Goal: Task Accomplishment & Management: Complete application form

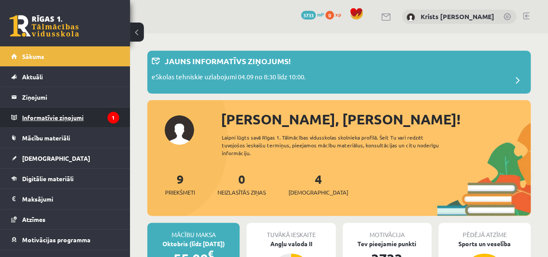
click at [57, 121] on legend "Informatīvie ziņojumi 1" at bounding box center [70, 117] width 97 height 20
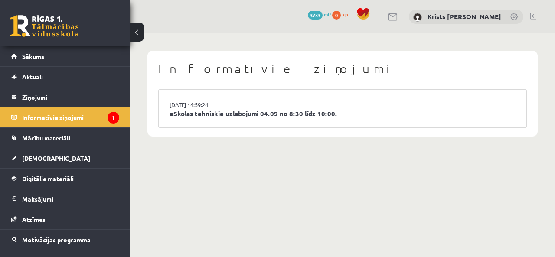
click at [220, 118] on link "eSkolas tehniskie uzlabojumi 04.09 no 8:30 līdz 10:00." at bounding box center [342, 114] width 346 height 10
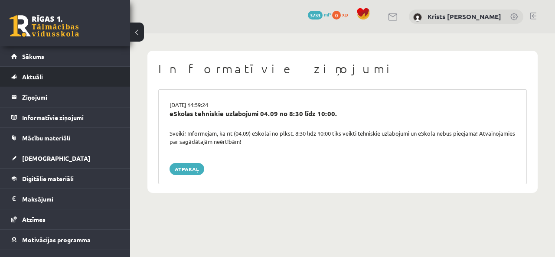
click at [36, 72] on link "Aktuāli" at bounding box center [65, 77] width 108 height 20
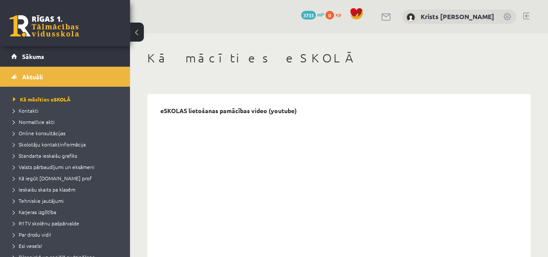
click at [36, 63] on link "Sākums" at bounding box center [65, 56] width 108 height 20
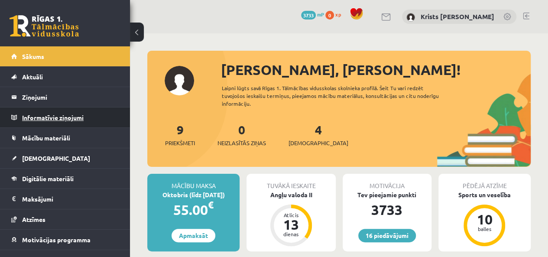
click at [41, 120] on legend "Informatīvie ziņojumi 0" at bounding box center [70, 117] width 97 height 20
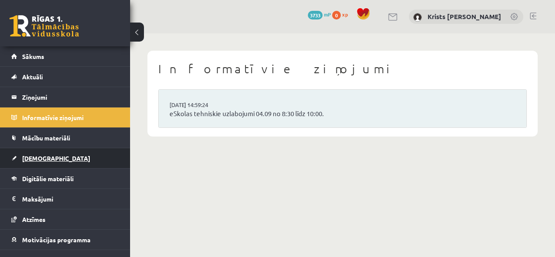
click at [25, 158] on span "[DEMOGRAPHIC_DATA]" at bounding box center [56, 158] width 68 height 8
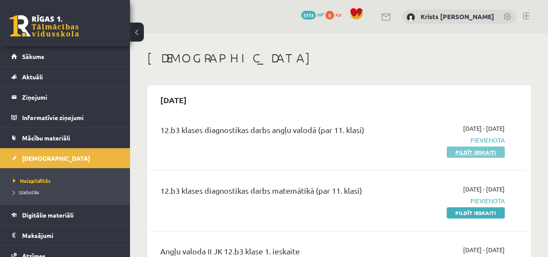
click at [474, 153] on link "Pildīt ieskaiti" at bounding box center [476, 151] width 58 height 11
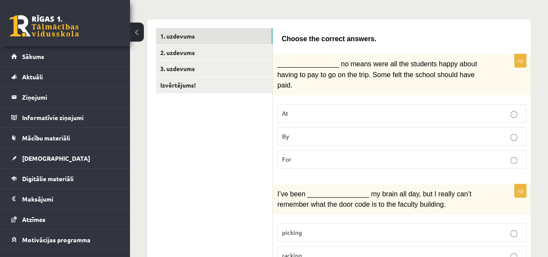
scroll to position [130, 0]
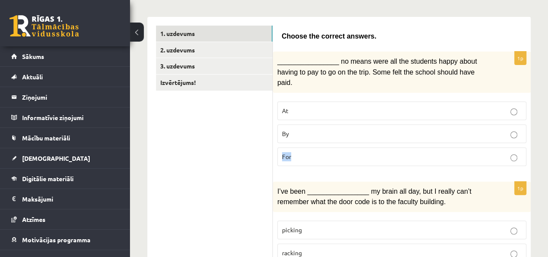
click at [517, 147] on label "For" at bounding box center [401, 156] width 249 height 19
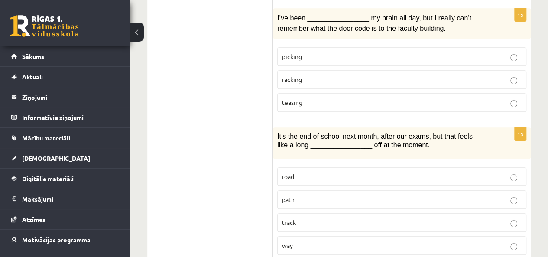
scroll to position [347, 0]
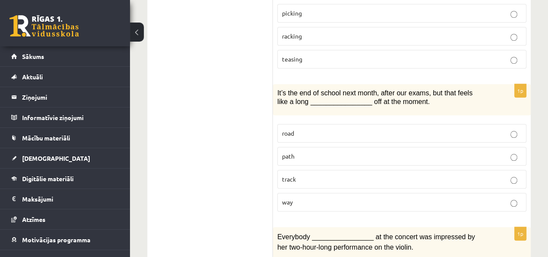
click at [470, 147] on label "path" at bounding box center [401, 156] width 249 height 19
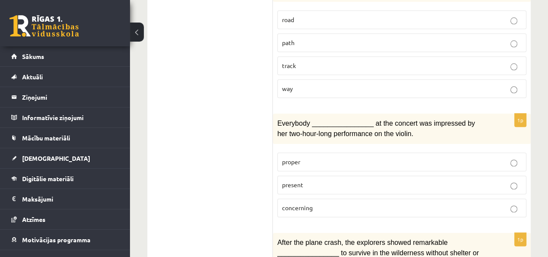
scroll to position [477, 0]
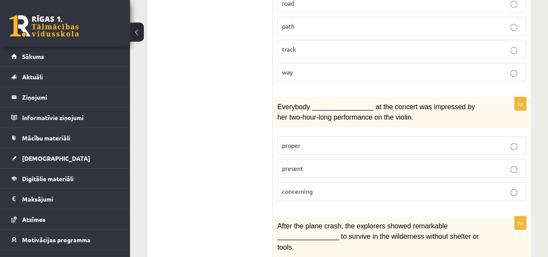
click at [474, 164] on p "present" at bounding box center [402, 168] width 240 height 9
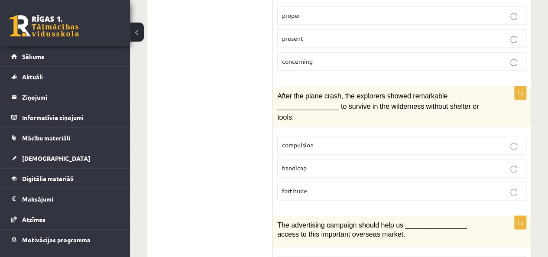
click at [393, 186] on p "fortitude" at bounding box center [402, 190] width 240 height 9
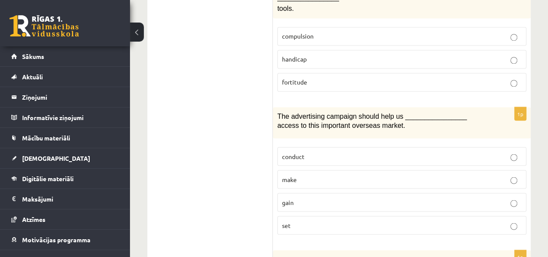
scroll to position [737, 0]
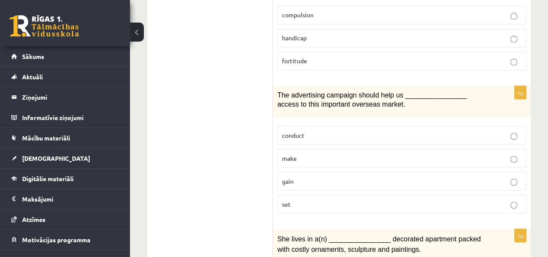
click at [321, 195] on label "set" at bounding box center [401, 204] width 249 height 19
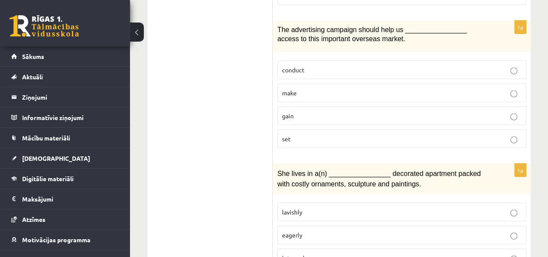
scroll to position [823, 0]
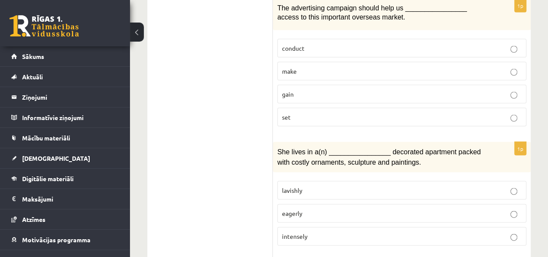
click at [314, 181] on label "lavishly" at bounding box center [401, 190] width 249 height 19
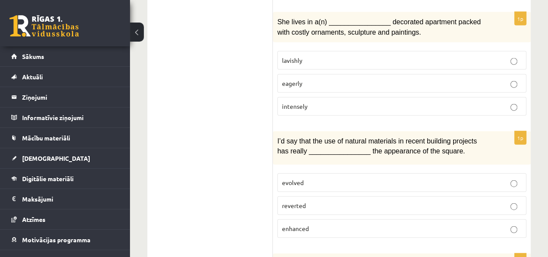
scroll to position [997, 0]
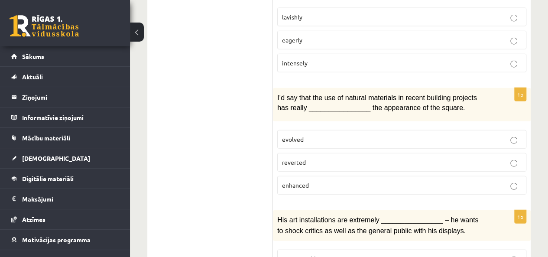
click at [318, 135] on p "evolved" at bounding box center [402, 139] width 240 height 9
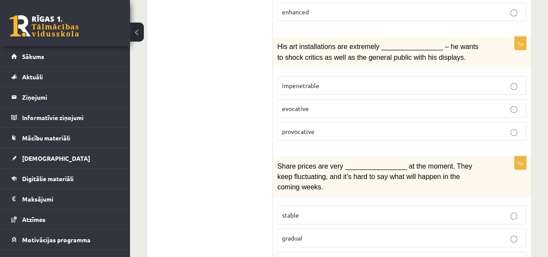
scroll to position [1127, 0]
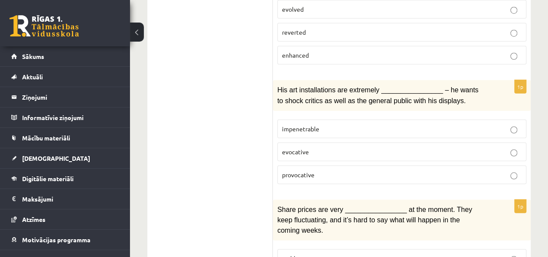
click at [347, 143] on label "evocative" at bounding box center [401, 152] width 249 height 19
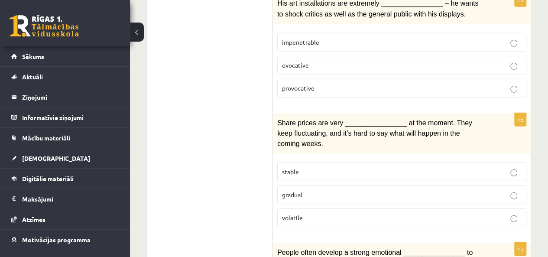
click at [325, 113] on div "1p Share prices are very ________________ at the moment. They keep fluctuating,…" at bounding box center [402, 173] width 258 height 121
click at [326, 167] on p "stable" at bounding box center [402, 171] width 240 height 9
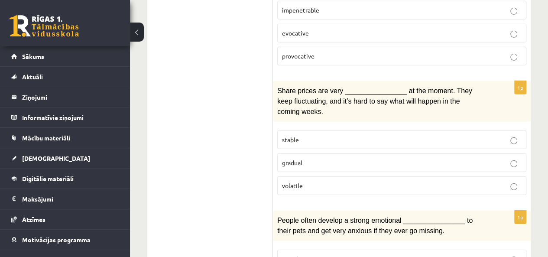
scroll to position [1300, 0]
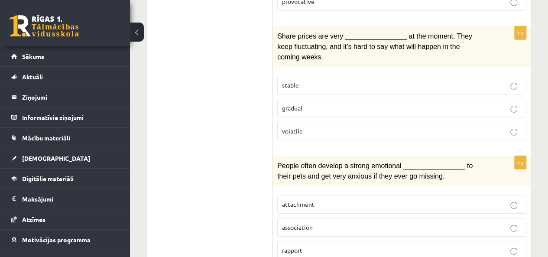
click at [324, 195] on label "attachment" at bounding box center [401, 204] width 249 height 19
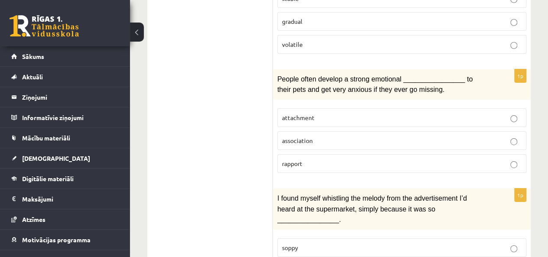
scroll to position [1401, 0]
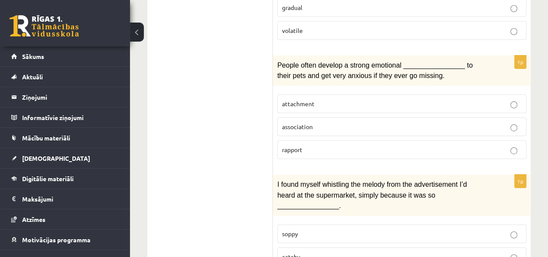
click at [357, 247] on label "catchy" at bounding box center [401, 256] width 249 height 19
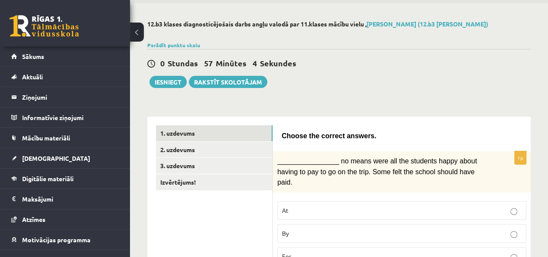
scroll to position [14, 0]
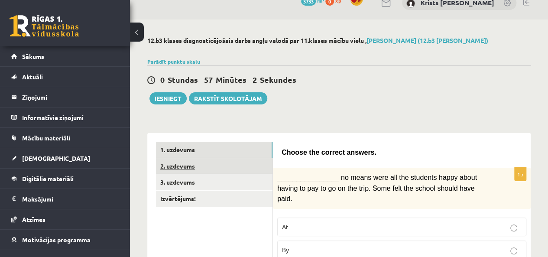
click at [179, 169] on link "2. uzdevums" at bounding box center [214, 166] width 117 height 16
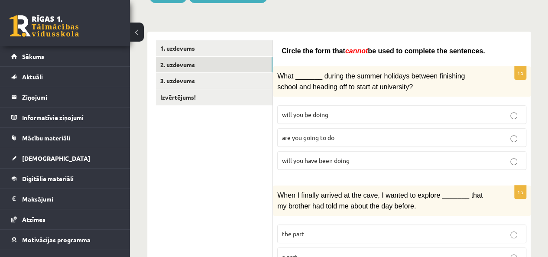
scroll to position [101, 0]
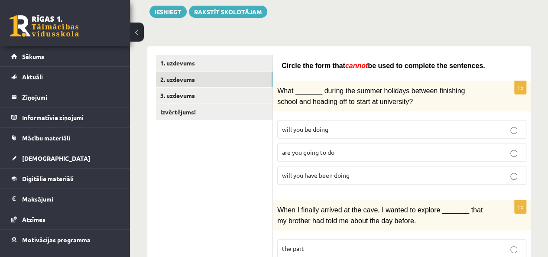
click at [313, 134] on label "will you be doing" at bounding box center [401, 129] width 249 height 19
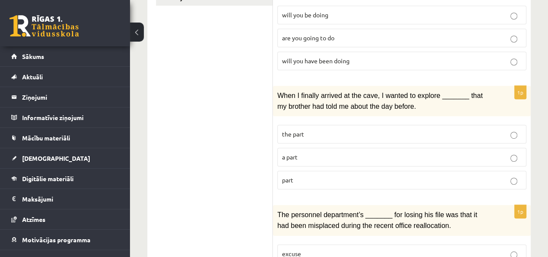
scroll to position [231, 0]
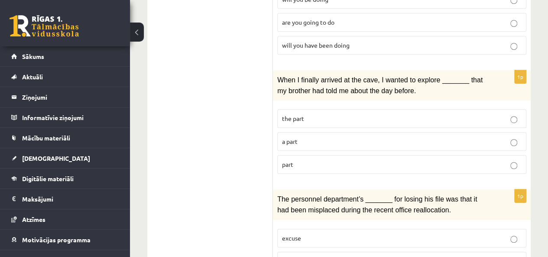
click at [298, 165] on label "part" at bounding box center [401, 164] width 249 height 19
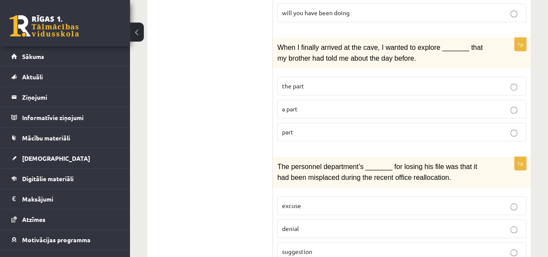
scroll to position [274, 0]
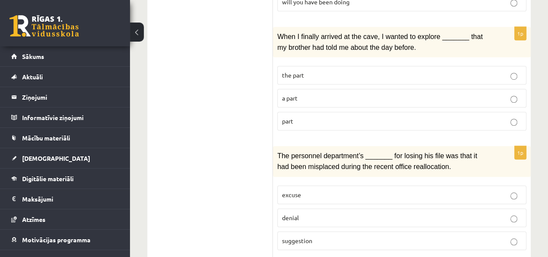
click at [291, 215] on p "denial" at bounding box center [402, 217] width 240 height 9
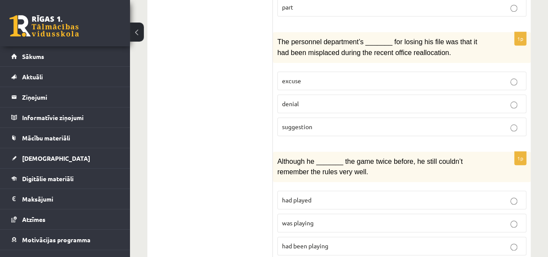
scroll to position [404, 0]
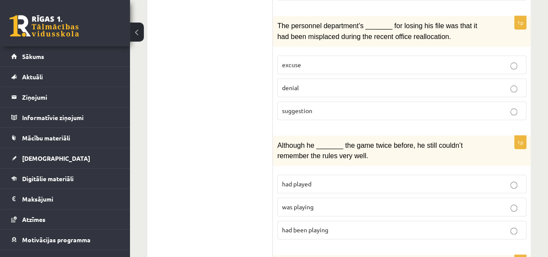
click at [338, 225] on p "had been playing" at bounding box center [402, 229] width 240 height 9
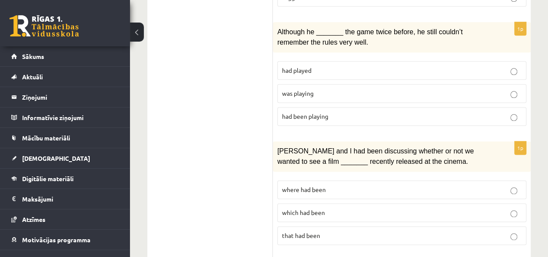
scroll to position [534, 0]
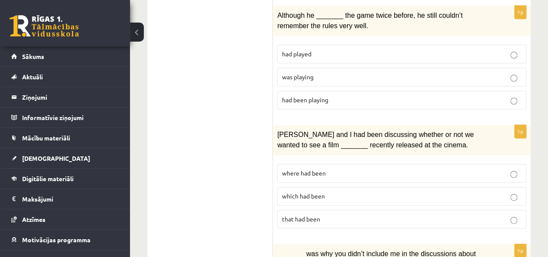
click at [292, 214] on label "that had been" at bounding box center [401, 219] width 249 height 19
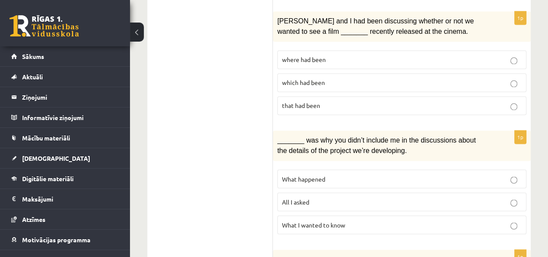
scroll to position [664, 0]
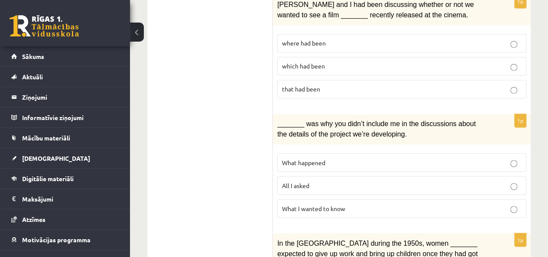
click at [321, 156] on label "What happened" at bounding box center [401, 162] width 249 height 19
click at [367, 204] on p "What I wanted to know" at bounding box center [402, 208] width 240 height 9
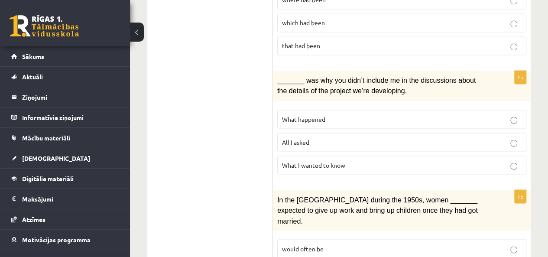
scroll to position [751, 0]
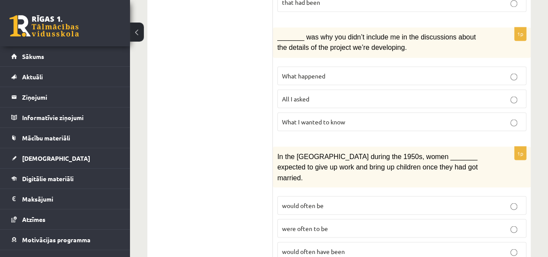
click at [348, 224] on p "were often to be" at bounding box center [402, 228] width 240 height 9
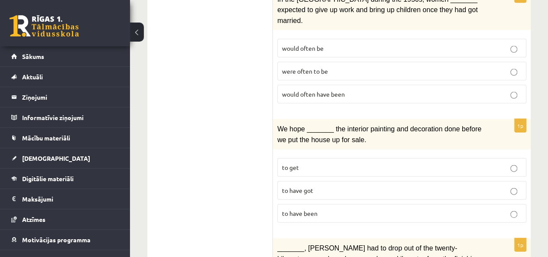
scroll to position [924, 0]
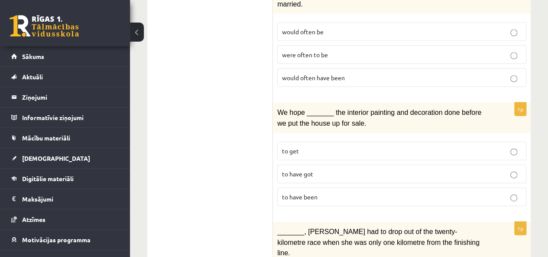
click at [322, 169] on p "to have got" at bounding box center [402, 173] width 240 height 9
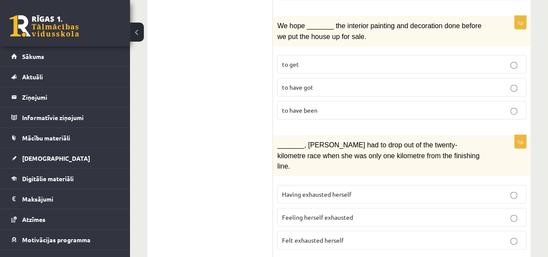
scroll to position [1054, 0]
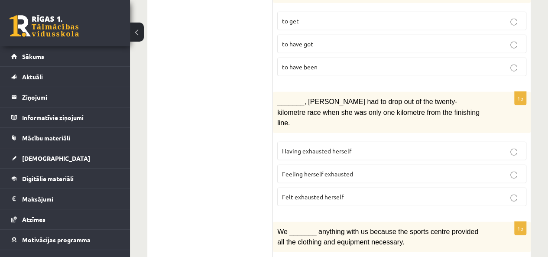
click at [346, 188] on label "Felt exhausted herself" at bounding box center [401, 197] width 249 height 19
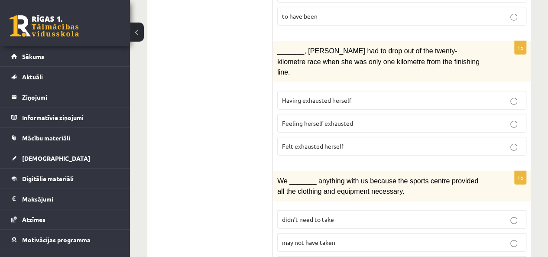
scroll to position [1113, 0]
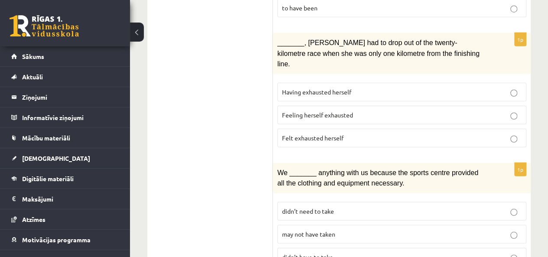
click at [314, 106] on label "Feeling herself exhausted" at bounding box center [401, 115] width 249 height 19
click at [330, 230] on span "may not have taken" at bounding box center [308, 234] width 53 height 8
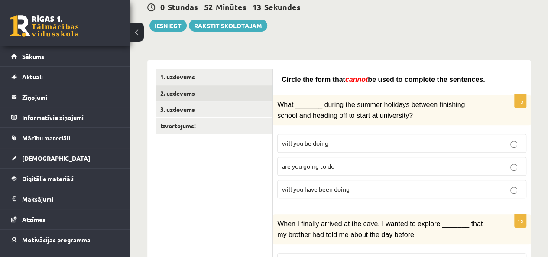
scroll to position [73, 0]
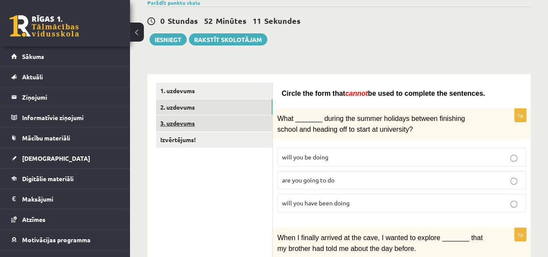
click at [176, 124] on link "3. uzdevums" at bounding box center [214, 123] width 117 height 16
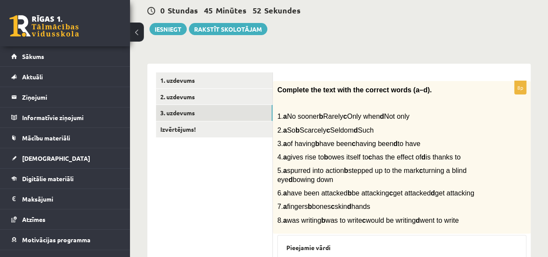
scroll to position [0, 0]
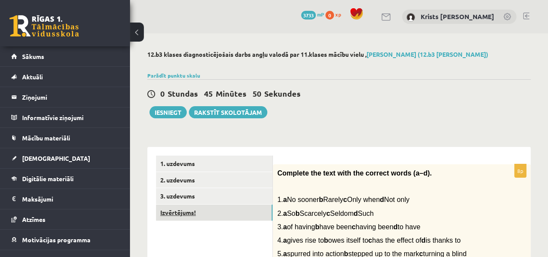
click at [209, 216] on link "Izvērtējums!" at bounding box center [214, 213] width 117 height 16
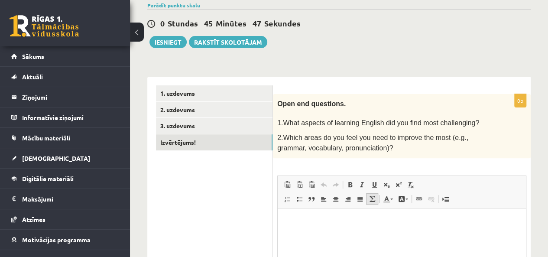
scroll to position [87, 0]
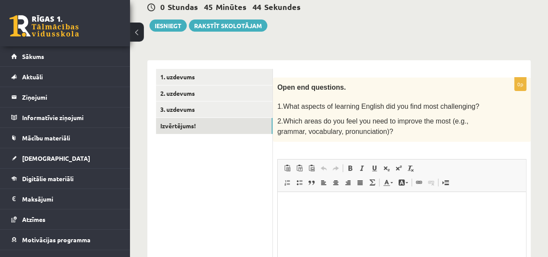
click at [287, 202] on p "Bagātinātā teksta redaktors, wiswyg-editor-user-answer-47363749073200" at bounding box center [401, 204] width 231 height 9
click at [321, 204] on p "**********" at bounding box center [401, 204] width 231 height 9
click at [439, 205] on p "**********" at bounding box center [401, 204] width 231 height 9
click at [438, 211] on body "**********" at bounding box center [401, 212] width 231 height 24
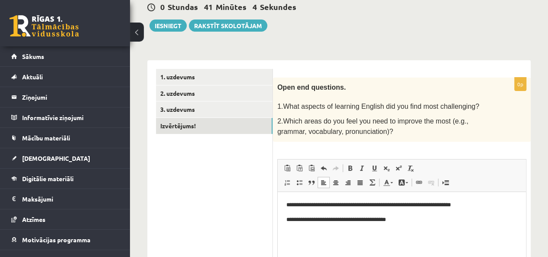
click at [412, 219] on p "**********" at bounding box center [401, 219] width 231 height 9
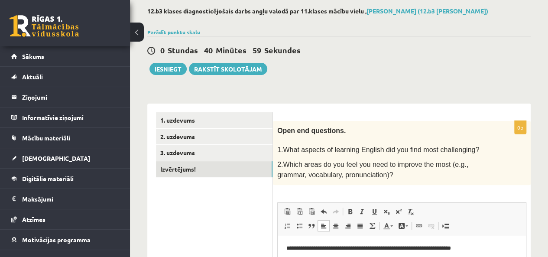
scroll to position [43, 0]
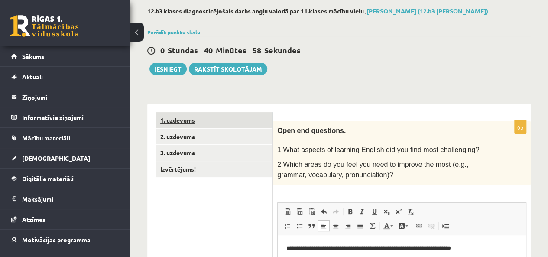
click at [188, 118] on link "1. uzdevums" at bounding box center [214, 120] width 117 height 16
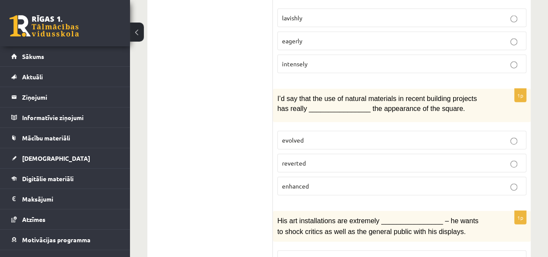
scroll to position [997, 0]
click at [327, 181] on p "enhanced" at bounding box center [402, 185] width 240 height 9
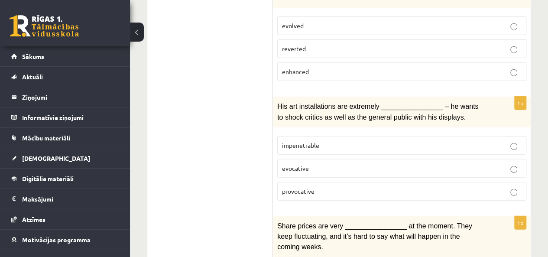
scroll to position [1127, 0]
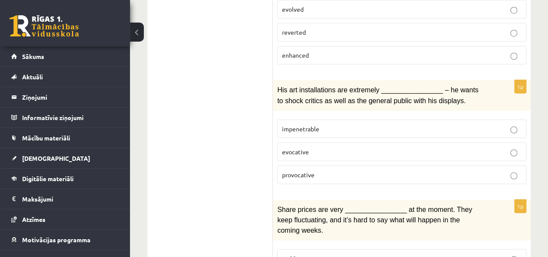
click at [347, 170] on p "provocative" at bounding box center [402, 174] width 240 height 9
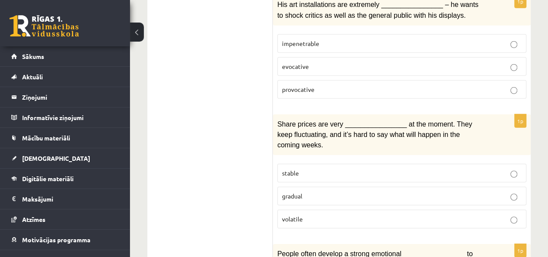
scroll to position [1213, 0]
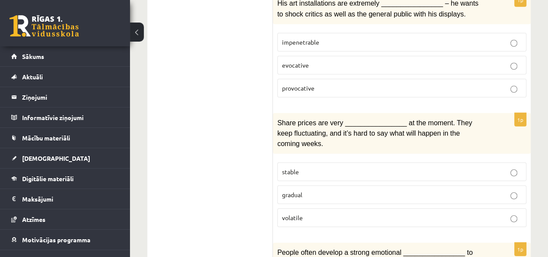
click at [340, 213] on p "volatile" at bounding box center [402, 217] width 240 height 9
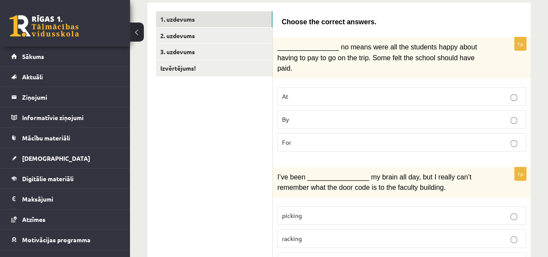
scroll to position [0, 0]
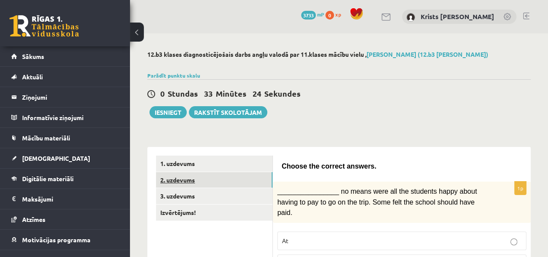
click at [181, 178] on link "2. uzdevums" at bounding box center [214, 180] width 117 height 16
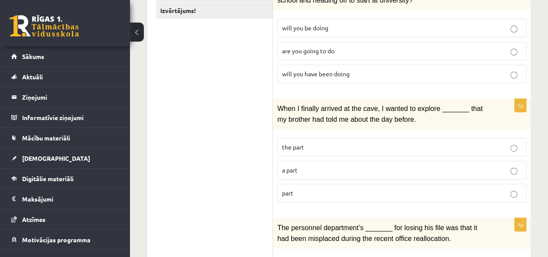
scroll to position [217, 0]
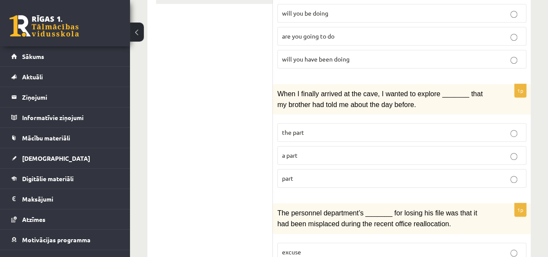
click at [330, 153] on p "a part" at bounding box center [402, 155] width 240 height 9
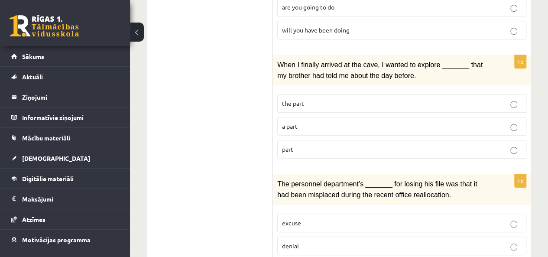
scroll to position [303, 0]
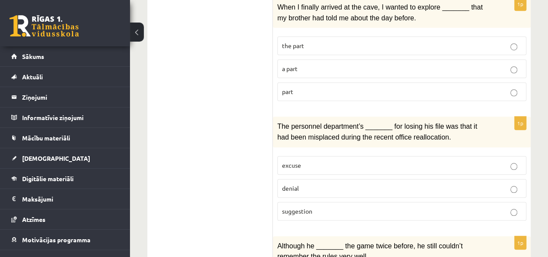
click at [338, 161] on p "excuse" at bounding box center [402, 165] width 240 height 9
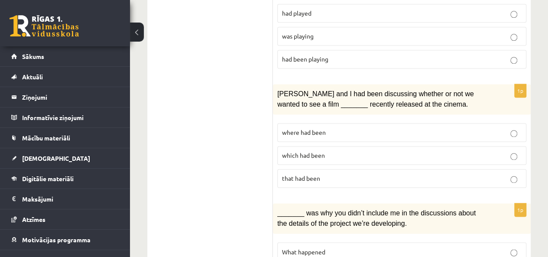
scroll to position [607, 0]
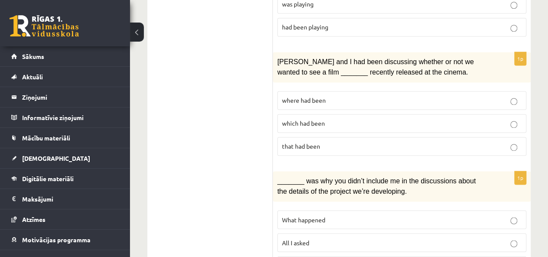
click at [346, 96] on p "where had been" at bounding box center [402, 100] width 240 height 9
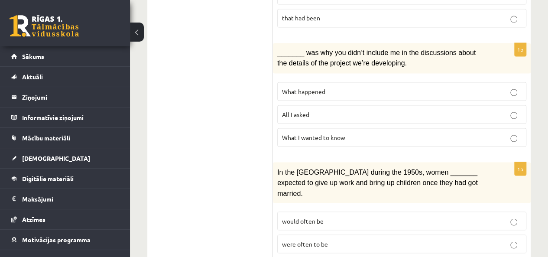
scroll to position [737, 0]
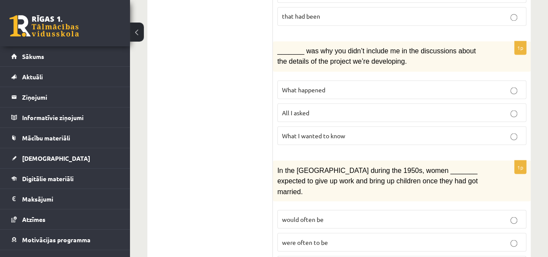
click at [357, 85] on p "What happened" at bounding box center [402, 89] width 240 height 9
click at [333, 108] on p "All I asked" at bounding box center [402, 112] width 240 height 9
click at [367, 131] on p "What I wanted to know" at bounding box center [402, 135] width 240 height 9
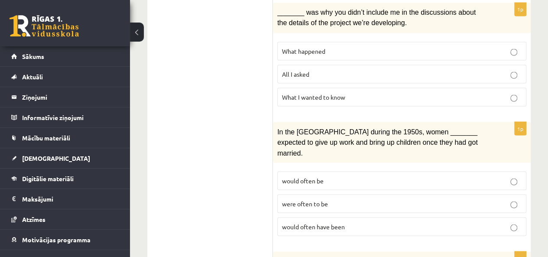
scroll to position [823, 0]
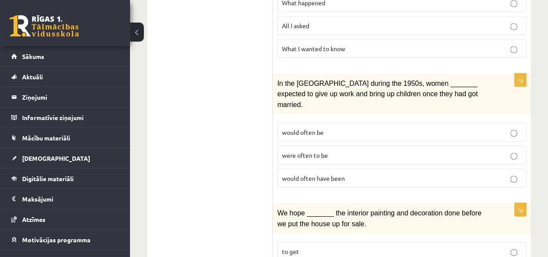
click at [364, 128] on p "would often be" at bounding box center [402, 132] width 240 height 9
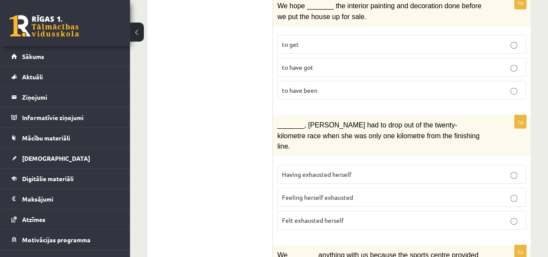
scroll to position [1040, 0]
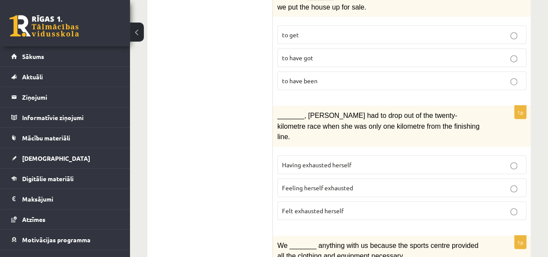
click at [326, 161] on span "Having exhausted herself" at bounding box center [316, 165] width 69 height 8
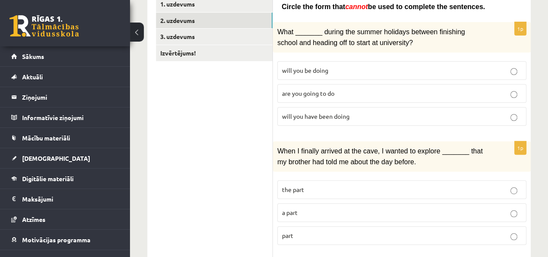
scroll to position [0, 0]
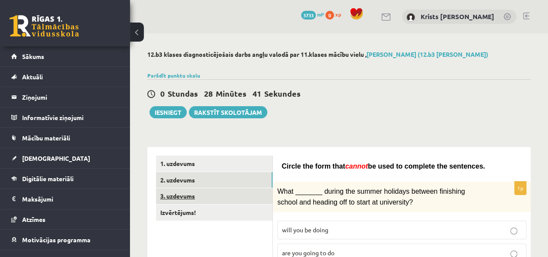
click at [188, 195] on link "3. uzdevums" at bounding box center [214, 196] width 117 height 16
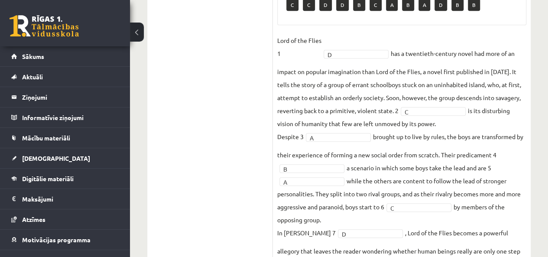
scroll to position [300, 0]
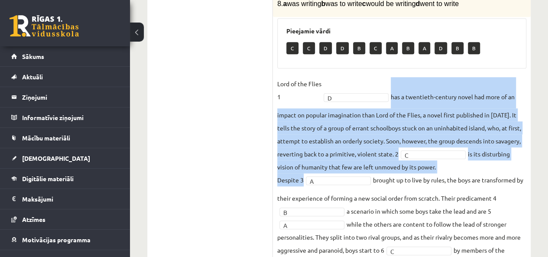
drag, startPoint x: 353, startPoint y: 185, endPoint x: 353, endPoint y: 176, distance: 8.7
click at [353, 189] on fieldset "Lord of the Flies 1 D * has a twentieth-century novel had more of an impact on …" at bounding box center [401, 208] width 249 height 263
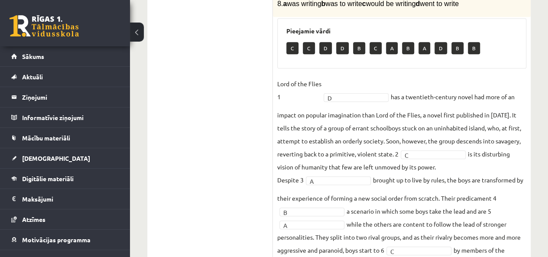
click at [519, 68] on div "Pieejamie vārdi C C D D B C A B A D B B" at bounding box center [401, 43] width 249 height 50
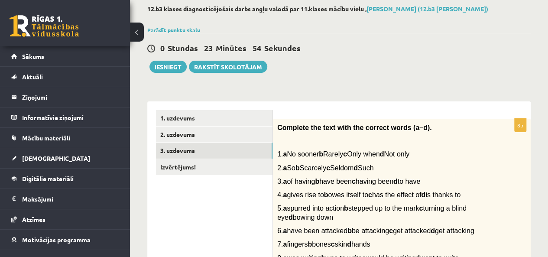
scroll to position [40, 0]
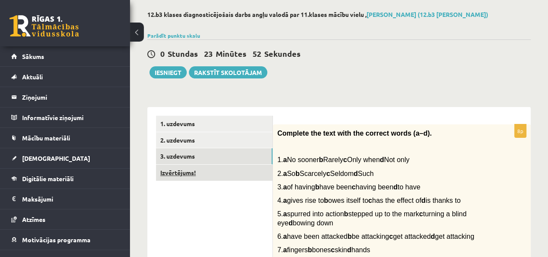
click at [192, 179] on link "Izvērtējums!" at bounding box center [214, 173] width 117 height 16
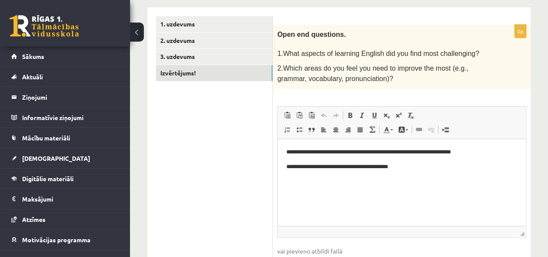
scroll to position [83, 0]
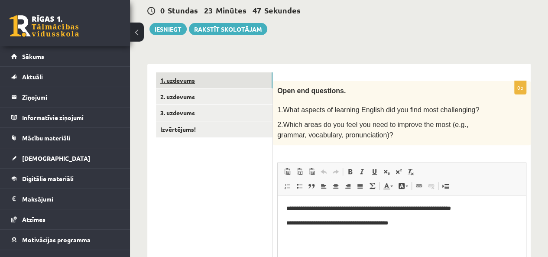
click at [182, 84] on link "1. uzdevums" at bounding box center [214, 80] width 117 height 16
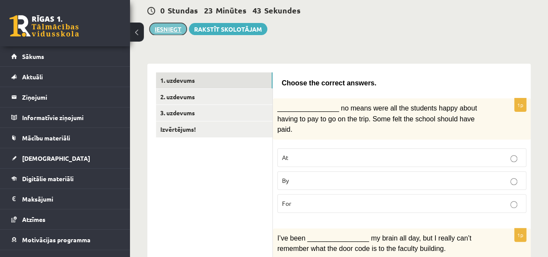
click at [170, 29] on button "Iesniegt" at bounding box center [167, 29] width 37 height 12
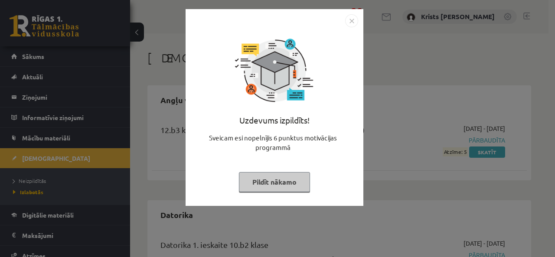
click at [277, 187] on button "Pildīt nākamo" at bounding box center [274, 182] width 71 height 20
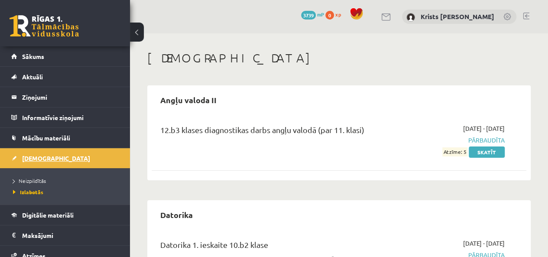
click at [38, 162] on link "[DEMOGRAPHIC_DATA]" at bounding box center [65, 158] width 108 height 20
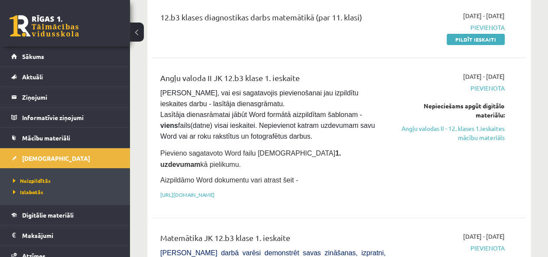
scroll to position [87, 0]
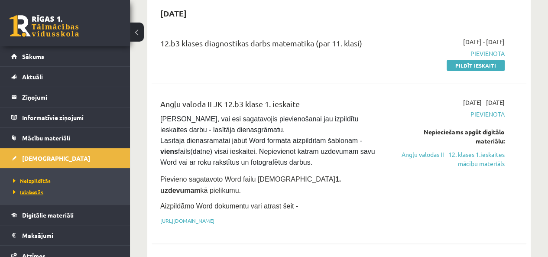
click at [31, 193] on span "Izlabotās" at bounding box center [28, 191] width 30 height 7
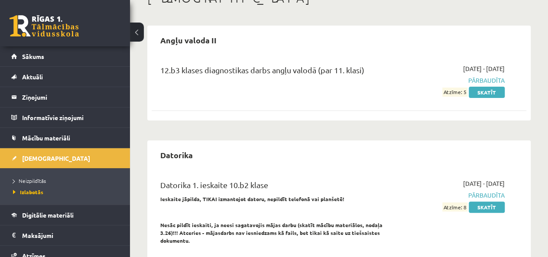
scroll to position [43, 0]
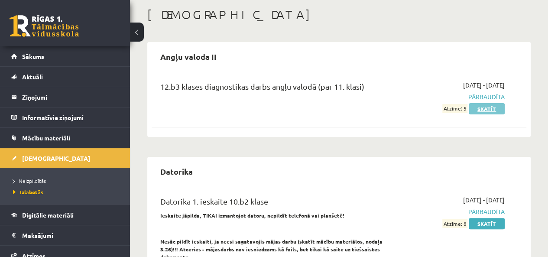
click at [489, 107] on link "Skatīt" at bounding box center [487, 108] width 36 height 11
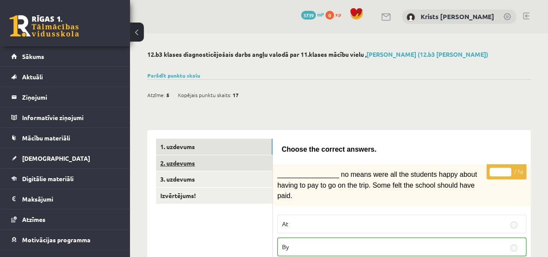
click at [183, 166] on link "2. uzdevums" at bounding box center [214, 163] width 117 height 16
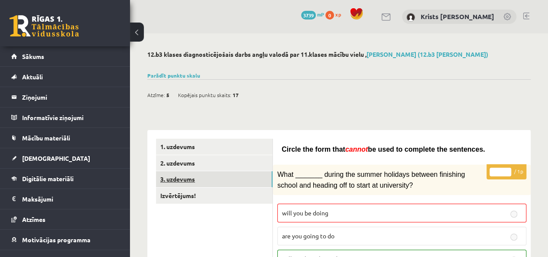
click at [214, 178] on link "3. uzdevums" at bounding box center [214, 179] width 117 height 16
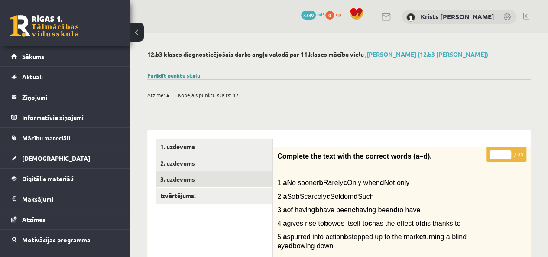
click at [164, 77] on link "Parādīt punktu skalu" at bounding box center [173, 75] width 53 height 7
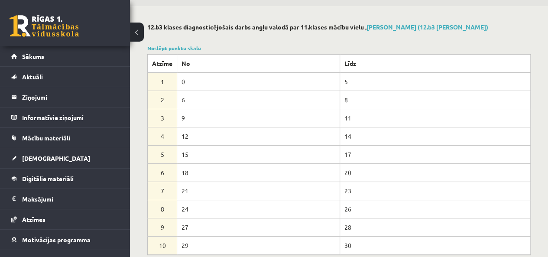
scroll to position [43, 0]
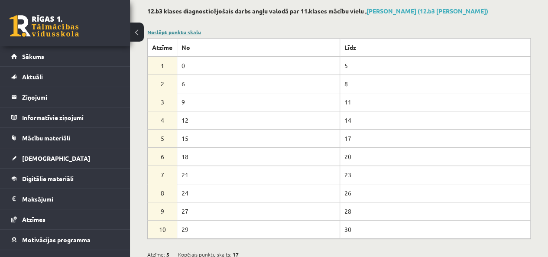
click at [191, 31] on link "Noslēpt punktu skalu" at bounding box center [174, 32] width 54 height 7
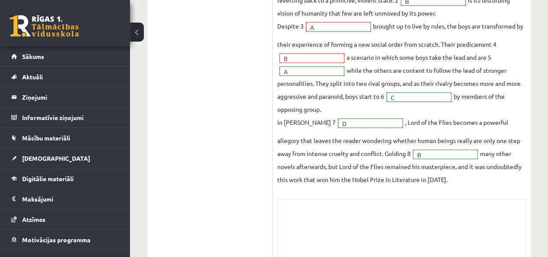
scroll to position [390, 0]
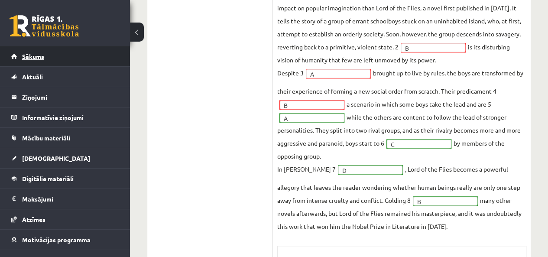
click at [31, 60] on link "Sākums" at bounding box center [65, 56] width 108 height 20
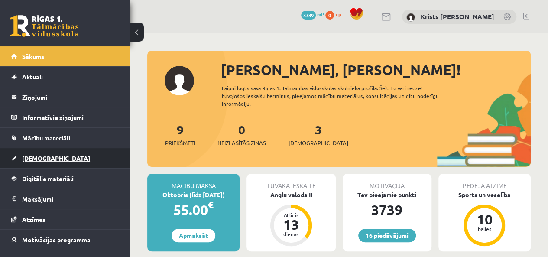
click at [40, 156] on span "[DEMOGRAPHIC_DATA]" at bounding box center [56, 158] width 68 height 8
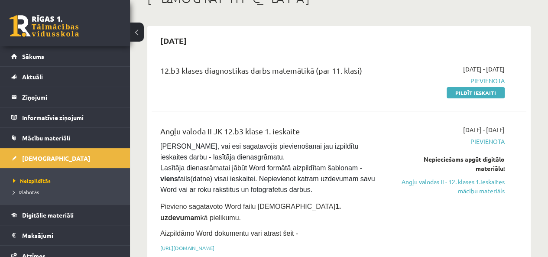
scroll to position [43, 0]
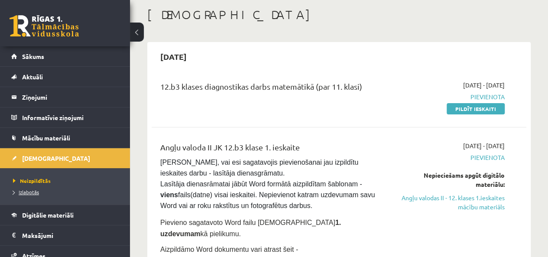
click at [41, 189] on link "Izlabotās" at bounding box center [67, 192] width 108 height 8
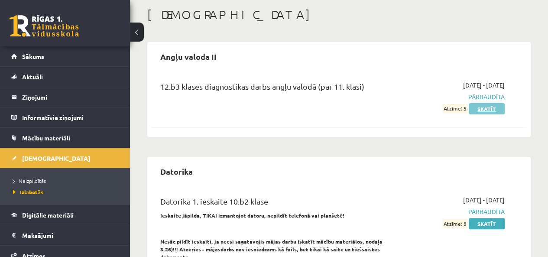
click at [500, 108] on link "Skatīt" at bounding box center [487, 108] width 36 height 11
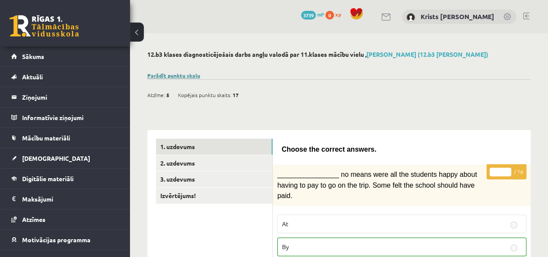
click at [179, 75] on link "Parādīt punktu skalu" at bounding box center [173, 75] width 53 height 7
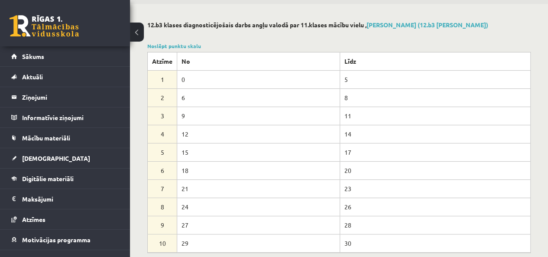
scroll to position [43, 0]
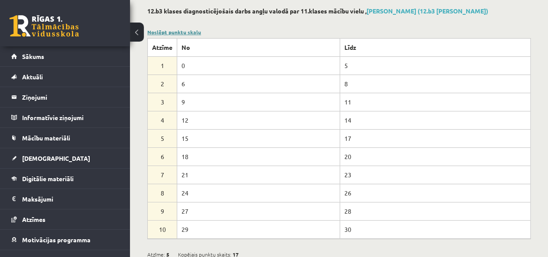
click at [190, 30] on link "Noslēpt punktu skalu" at bounding box center [174, 32] width 54 height 7
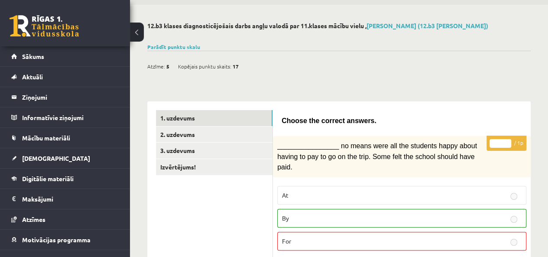
scroll to position [0, 0]
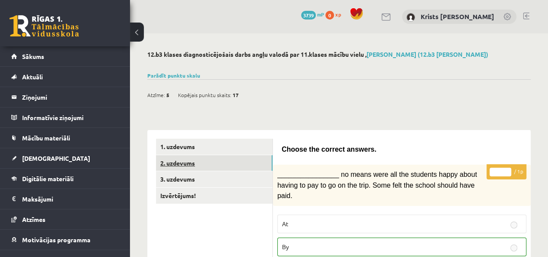
click at [216, 162] on link "2. uzdevums" at bounding box center [214, 163] width 117 height 16
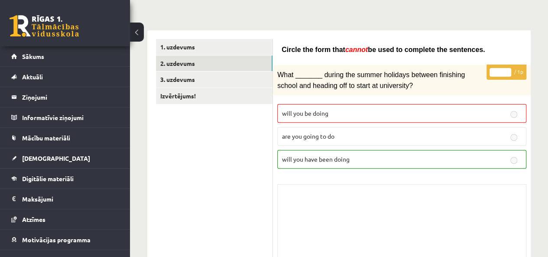
scroll to position [13, 0]
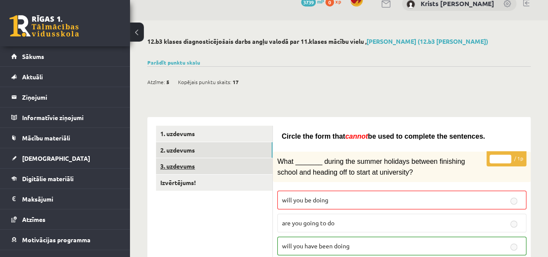
click at [237, 169] on link "3. uzdevums" at bounding box center [214, 166] width 117 height 16
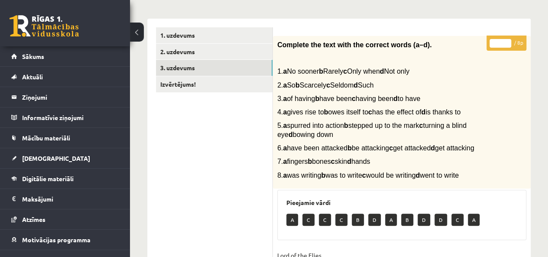
scroll to position [56, 0]
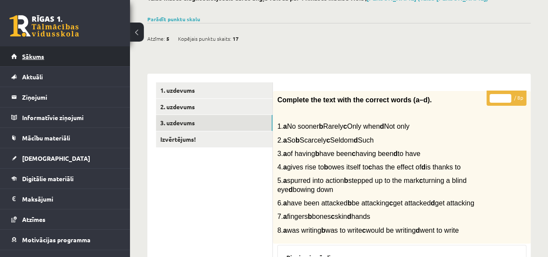
click at [41, 60] on link "Sākums" at bounding box center [65, 56] width 108 height 20
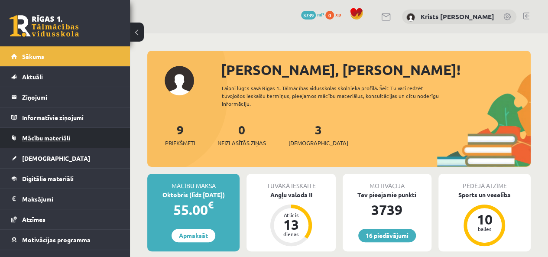
click at [56, 142] on link "Mācību materiāli" at bounding box center [65, 138] width 108 height 20
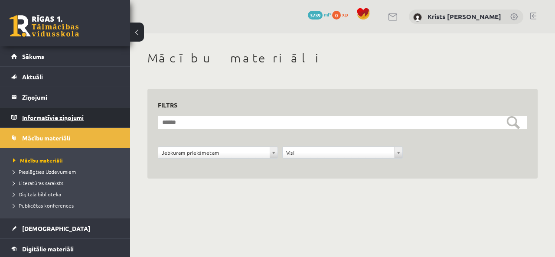
click at [57, 117] on legend "Informatīvie ziņojumi 0" at bounding box center [70, 117] width 97 height 20
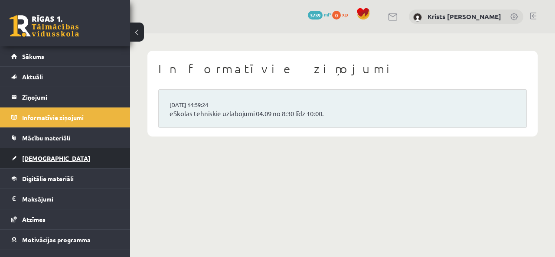
click at [48, 155] on link "[DEMOGRAPHIC_DATA]" at bounding box center [65, 158] width 108 height 20
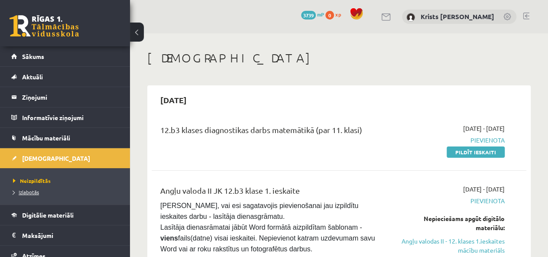
click at [22, 193] on span "Izlabotās" at bounding box center [26, 191] width 26 height 7
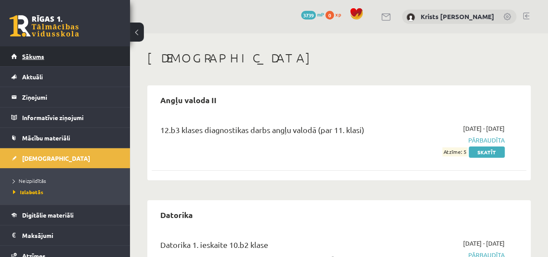
click at [59, 62] on link "Sākums" at bounding box center [65, 56] width 108 height 20
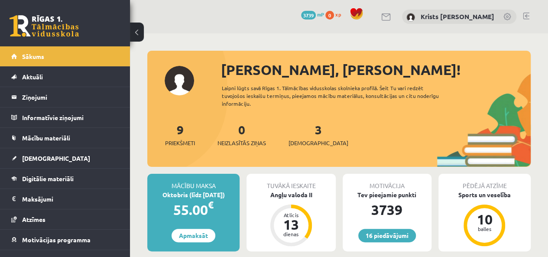
click at [530, 17] on div "16 Dāvanas 3739 mP 0 xp [PERSON_NAME]" at bounding box center [339, 16] width 418 height 33
click at [528, 17] on link at bounding box center [526, 16] width 6 height 7
